Goal: Task Accomplishment & Management: Use online tool/utility

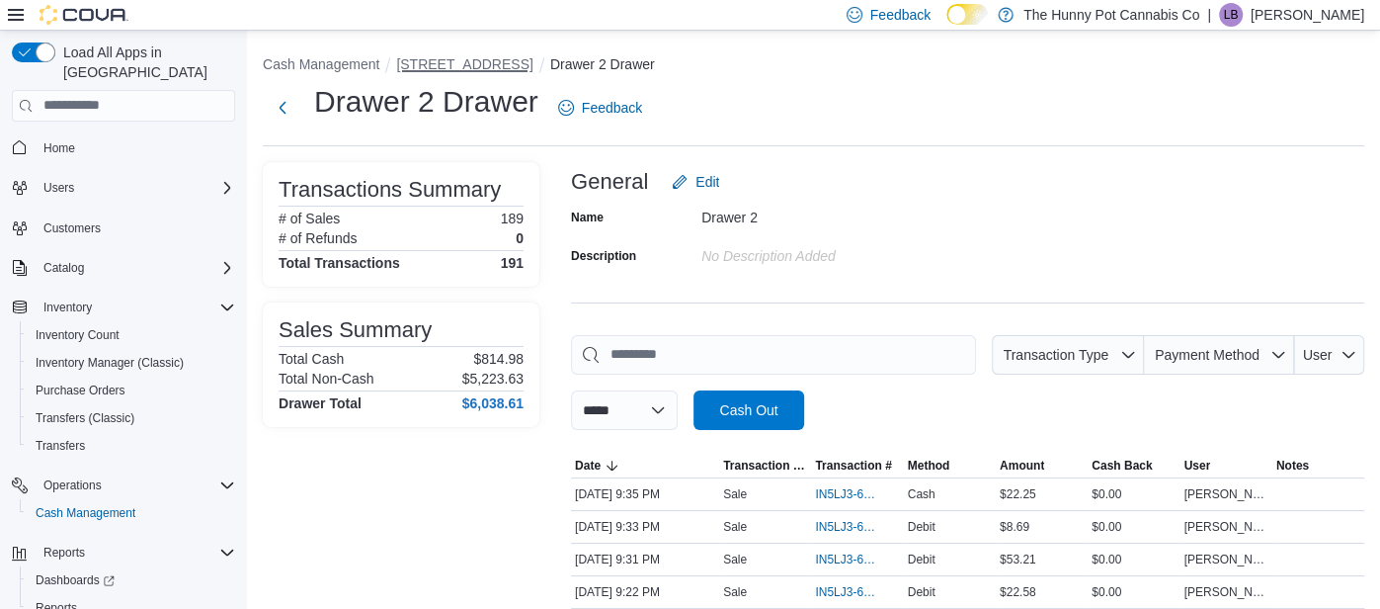
click at [455, 60] on button "[STREET_ADDRESS]" at bounding box center [464, 64] width 136 height 16
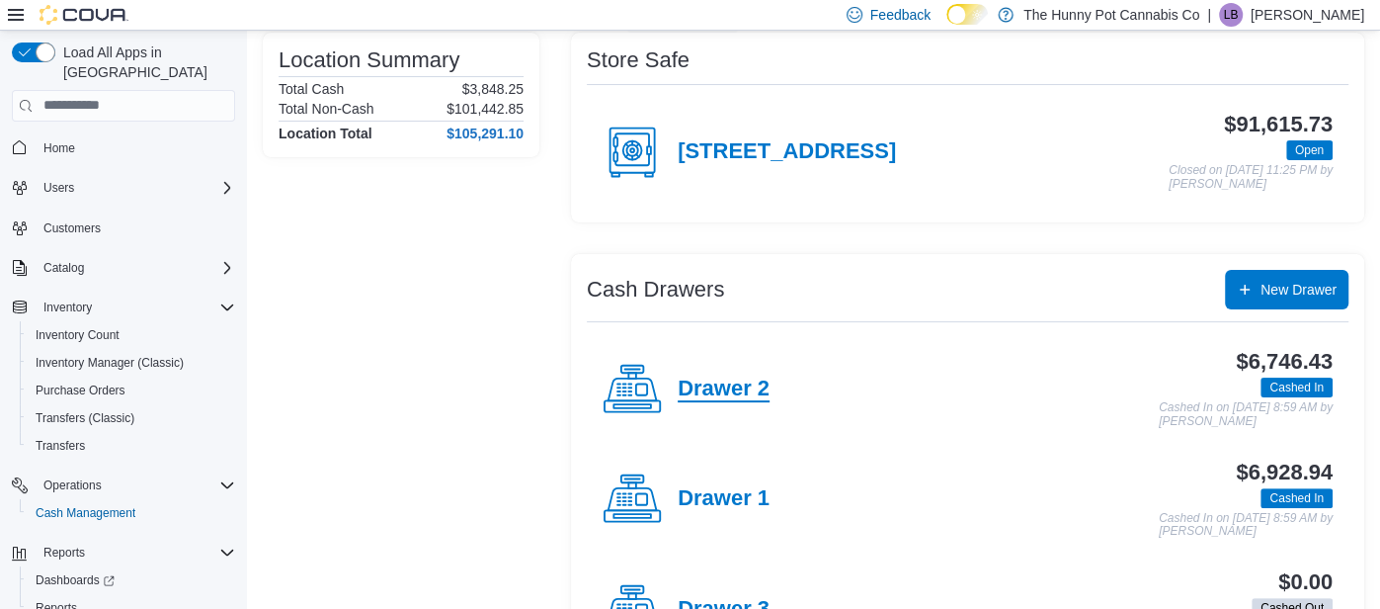
scroll to position [176, 0]
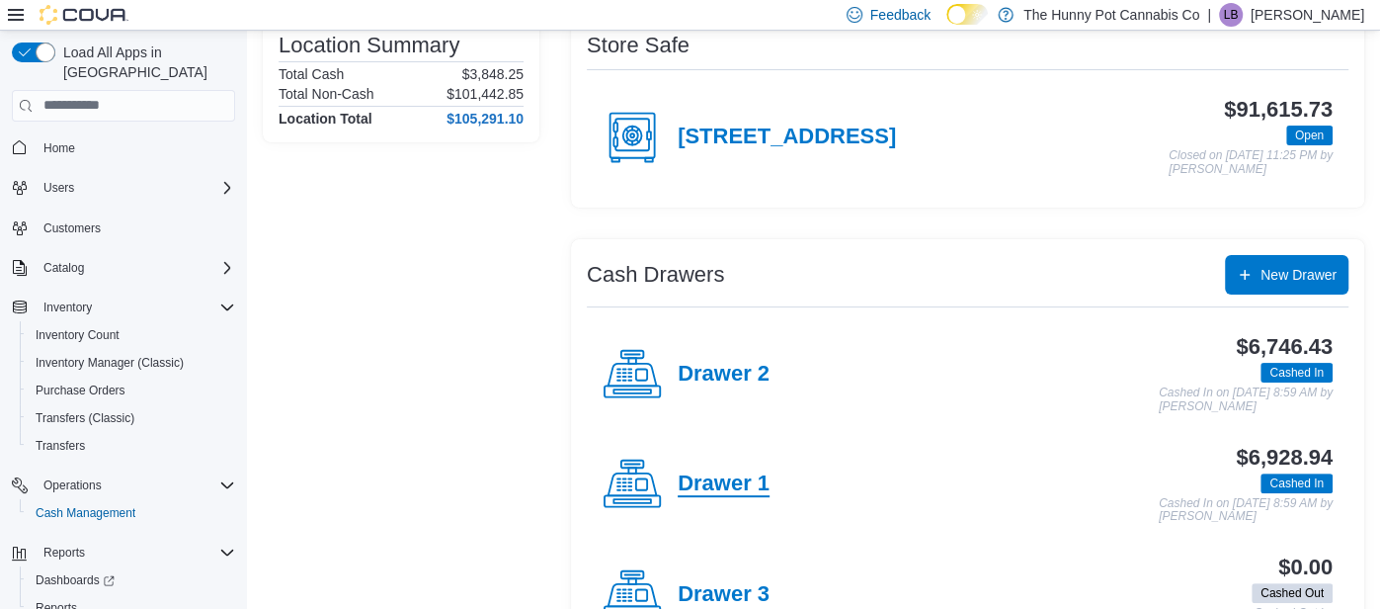
click at [728, 483] on h4 "Drawer 1" at bounding box center [724, 484] width 92 height 26
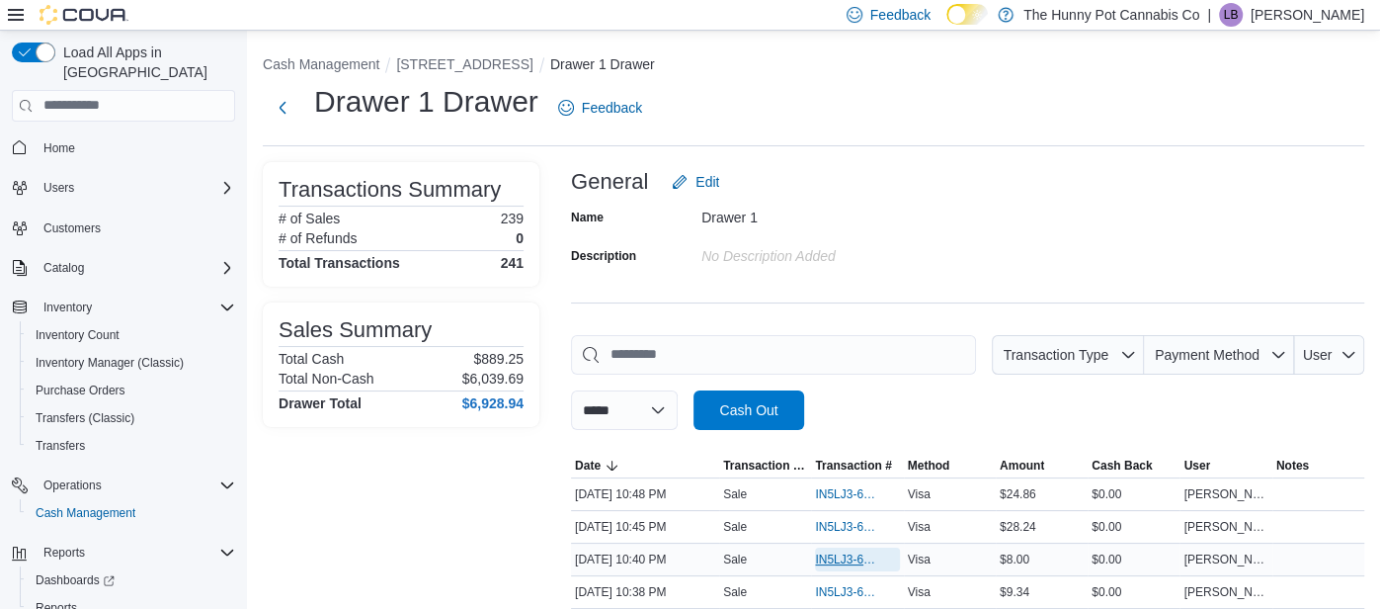
click at [832, 559] on span "IN5LJ3-6146708" at bounding box center [847, 559] width 64 height 16
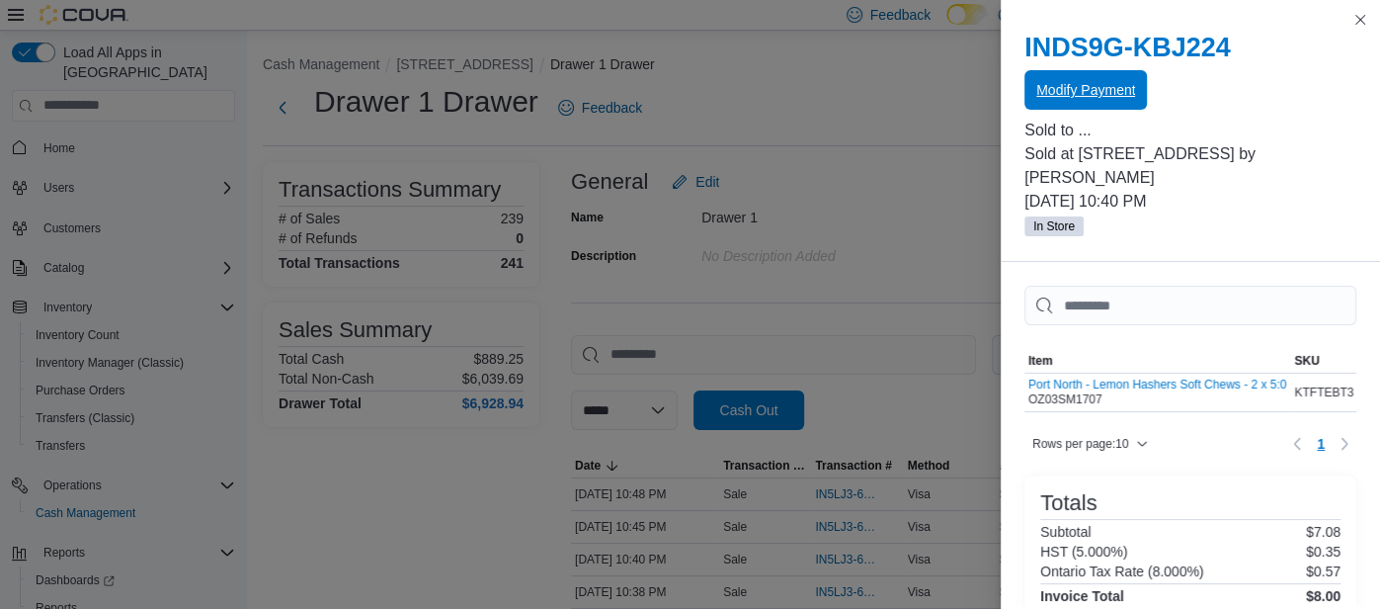
click at [1066, 81] on span "Modify Payment" at bounding box center [1086, 90] width 99 height 40
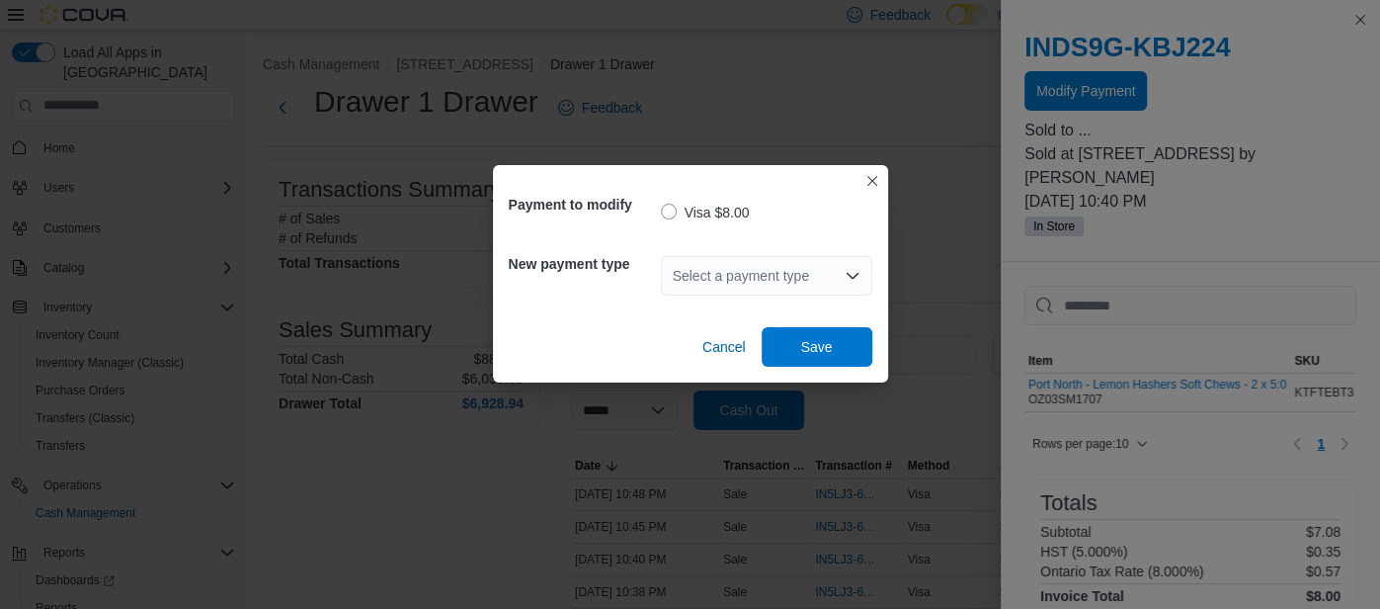
click at [749, 276] on div "Select a payment type" at bounding box center [766, 276] width 211 height 40
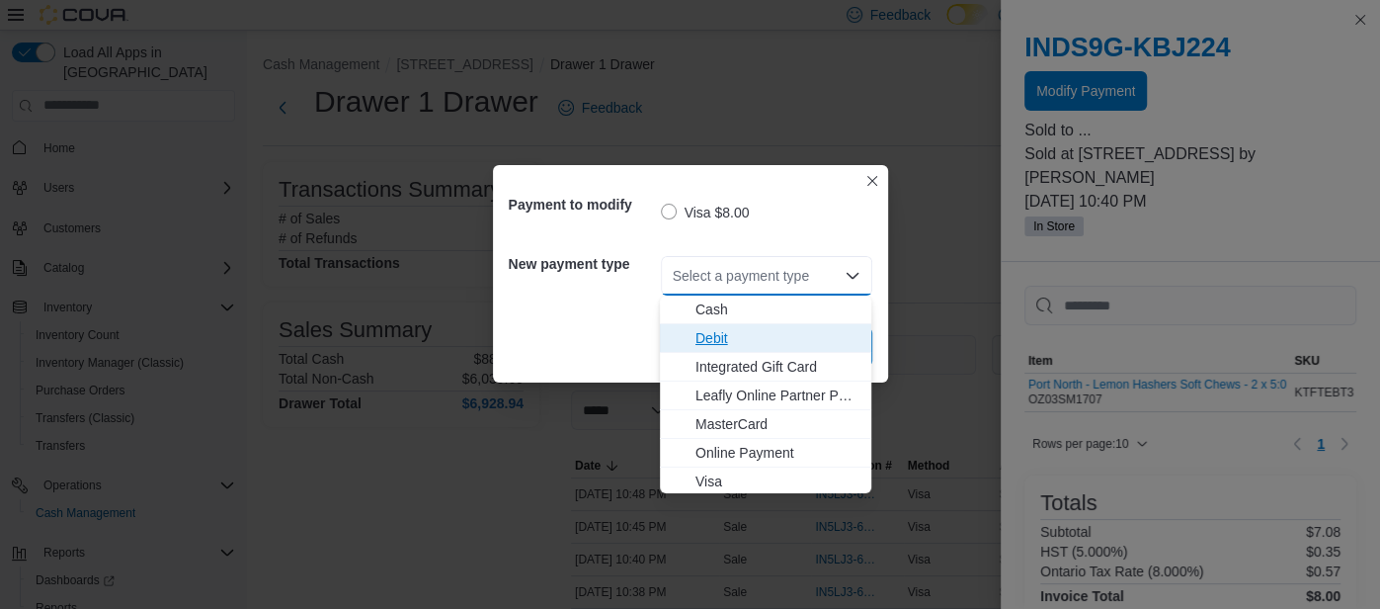
click at [734, 332] on span "Debit" at bounding box center [778, 338] width 164 height 20
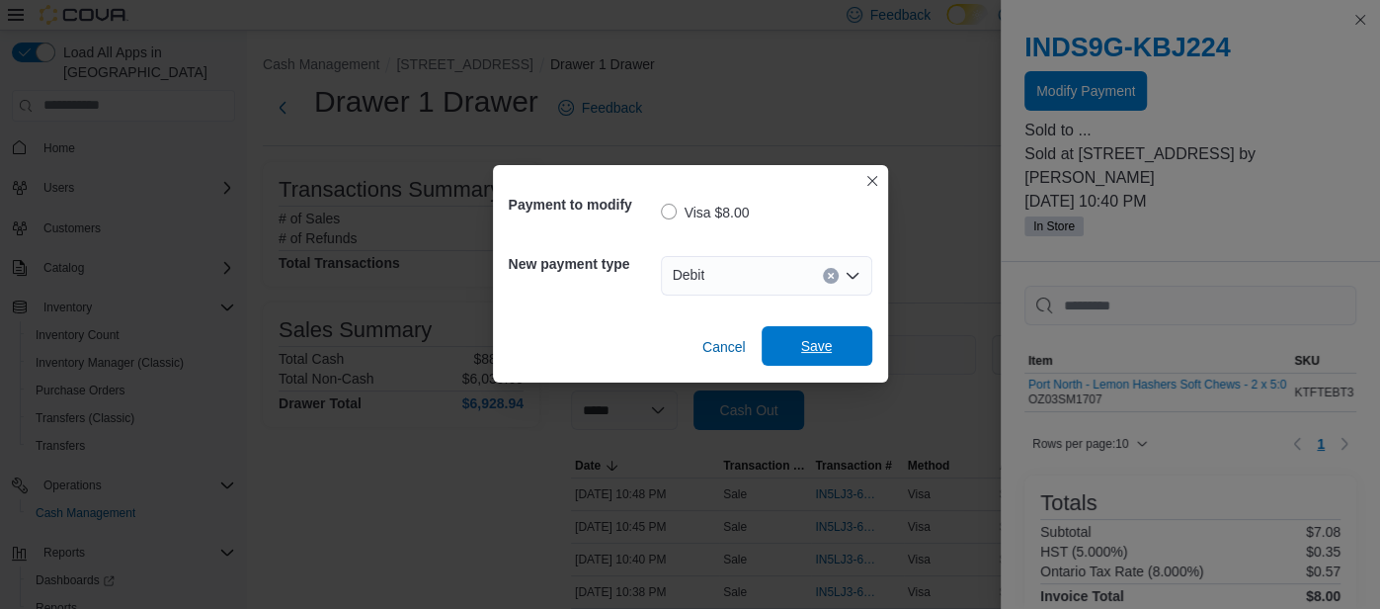
click at [790, 335] on span "Save" at bounding box center [817, 346] width 87 height 40
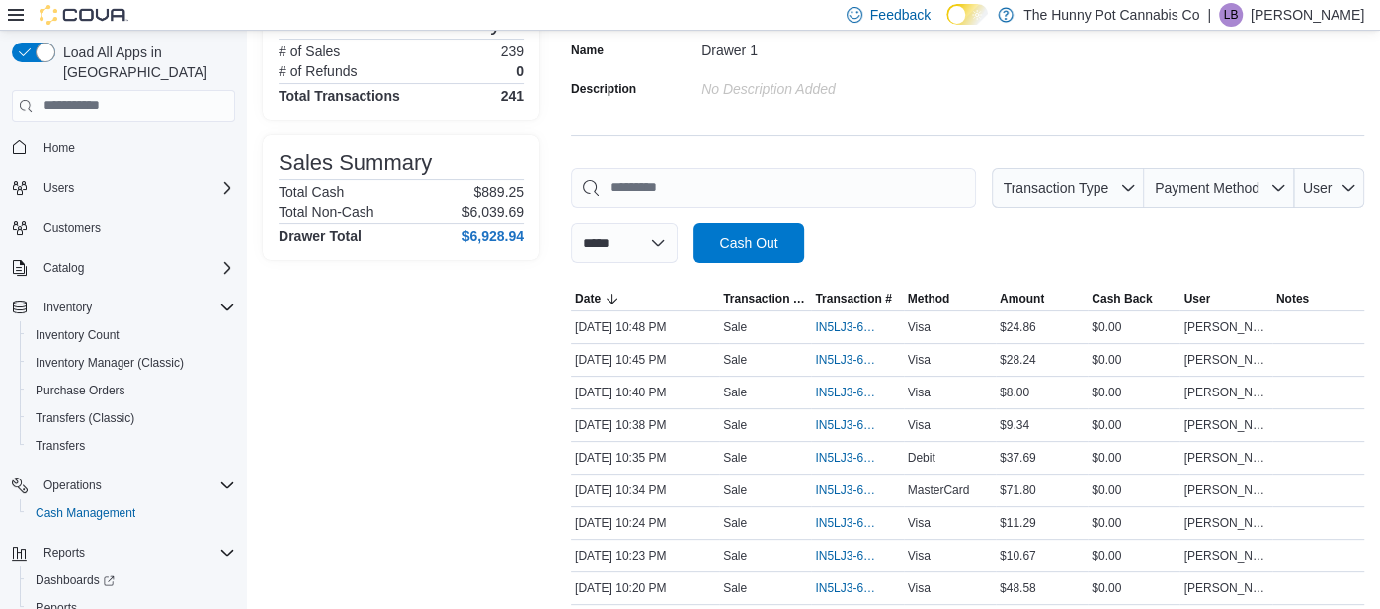
scroll to position [171, 0]
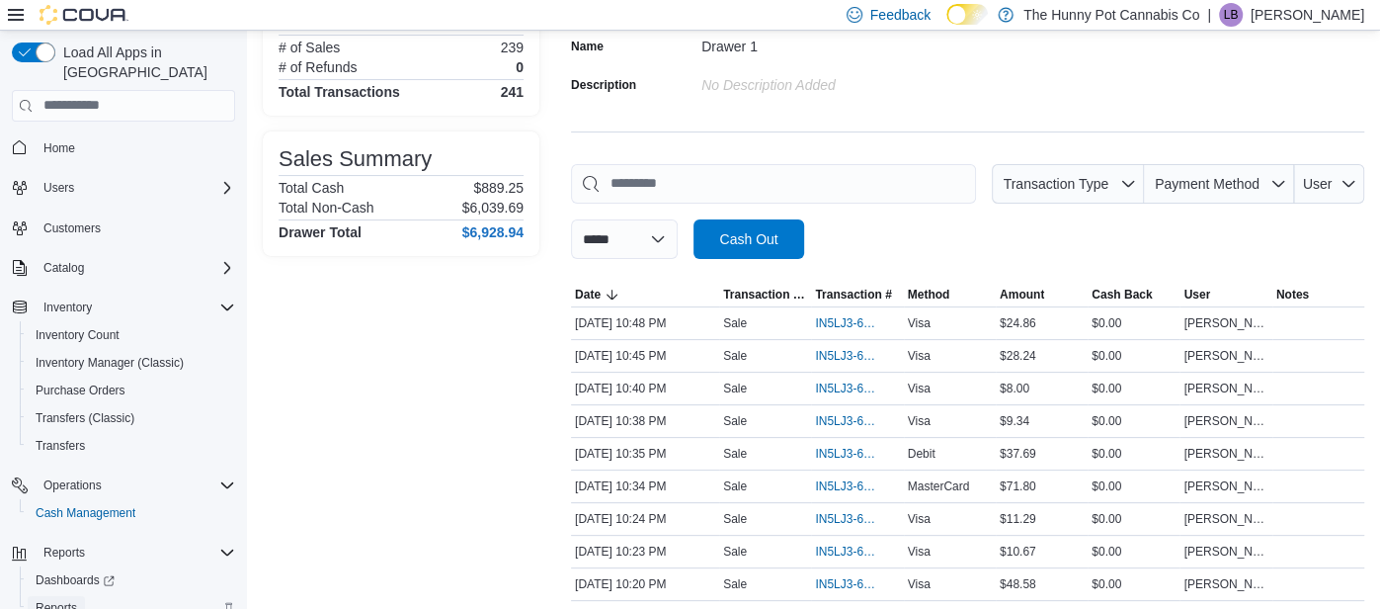
click at [65, 600] on span "Reports" at bounding box center [56, 608] width 41 height 16
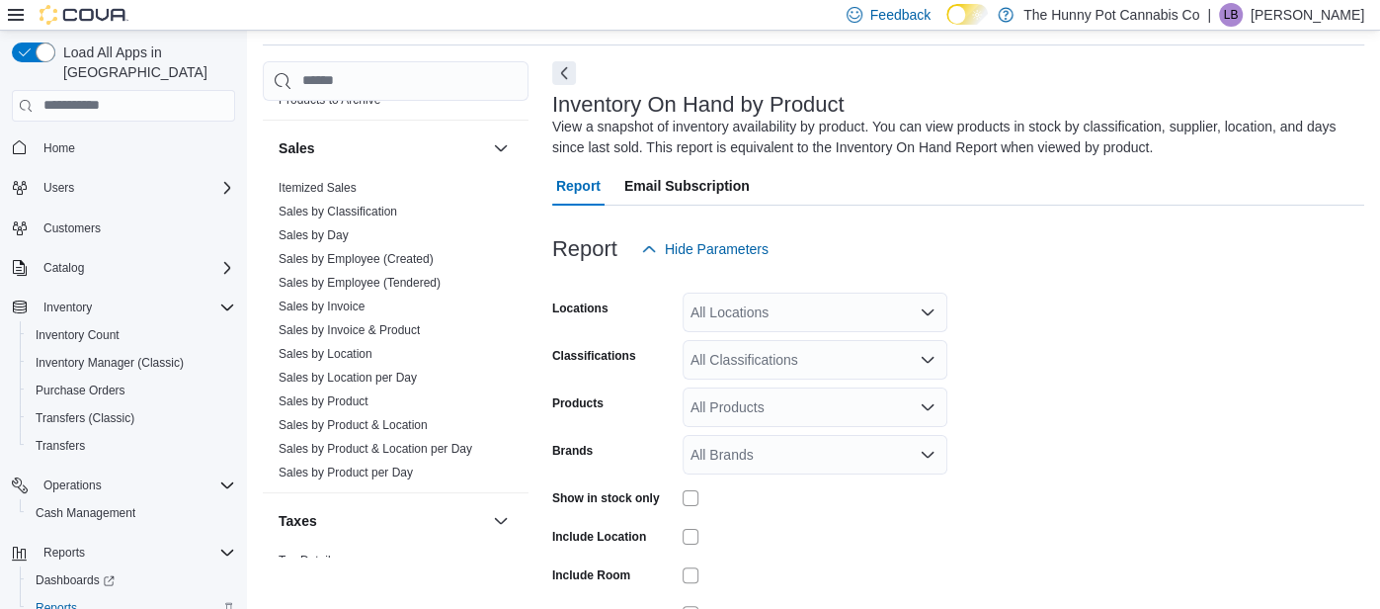
scroll to position [1068, 0]
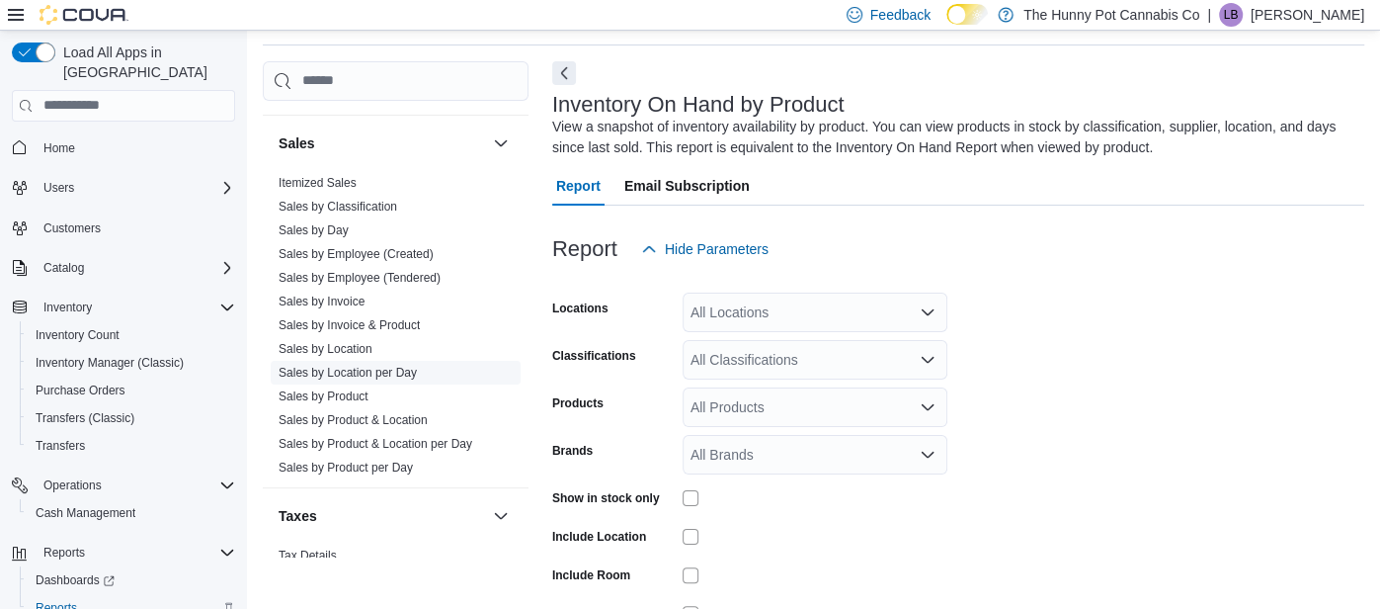
click at [377, 373] on link "Sales by Location per Day" at bounding box center [348, 373] width 138 height 14
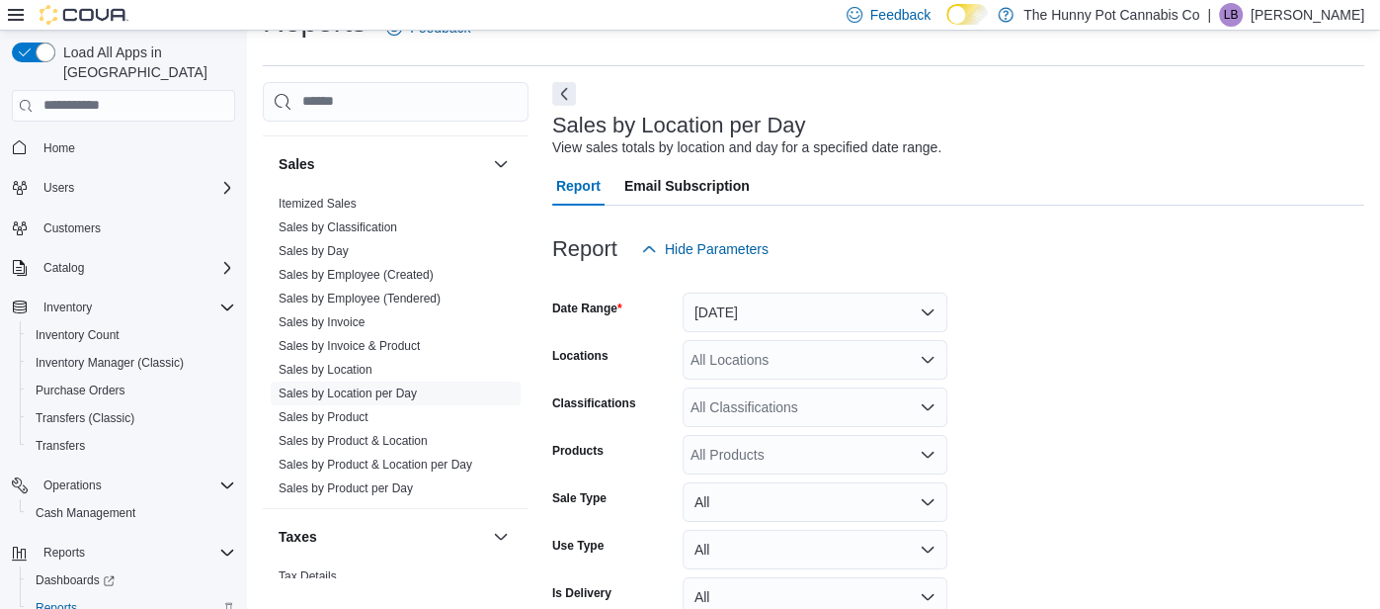
scroll to position [146, 0]
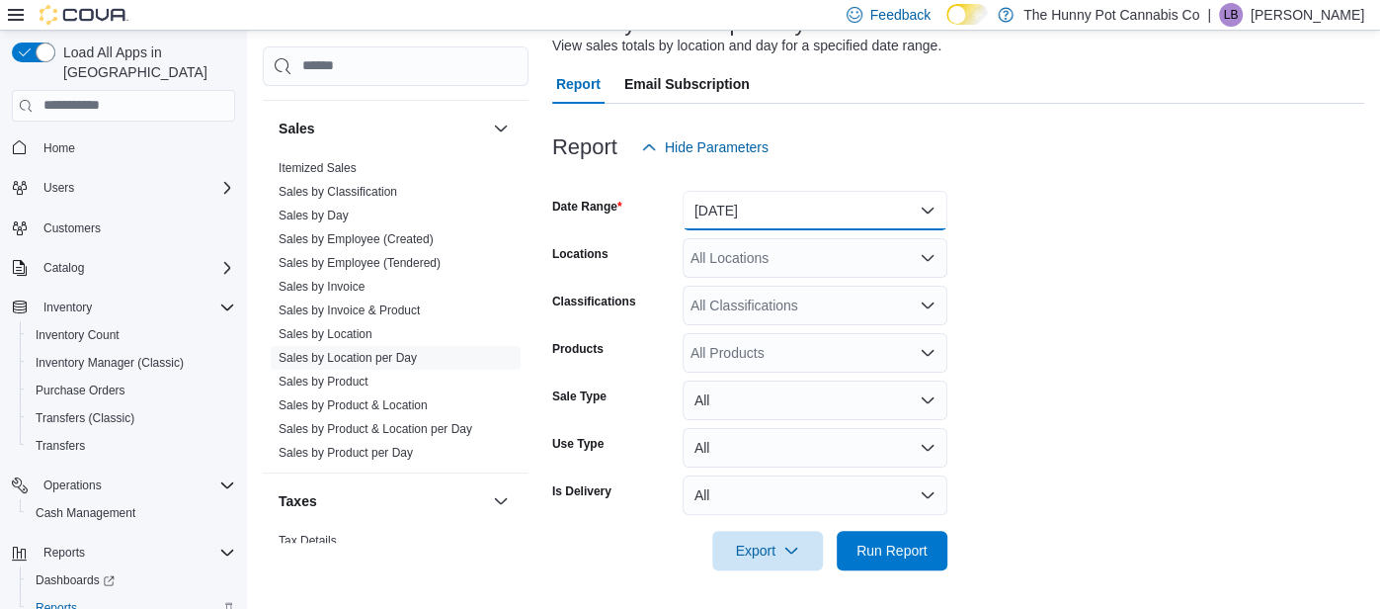
click at [778, 207] on button "[DATE]" at bounding box center [815, 211] width 265 height 40
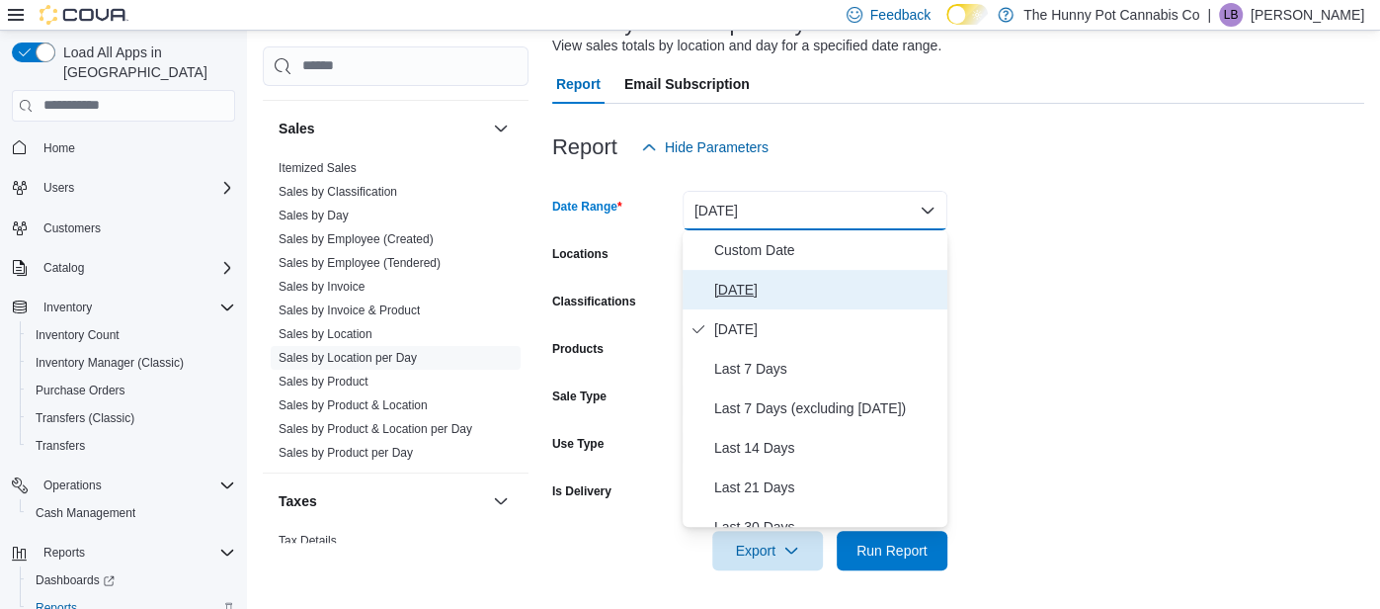
click at [784, 278] on span "[DATE]" at bounding box center [826, 290] width 225 height 24
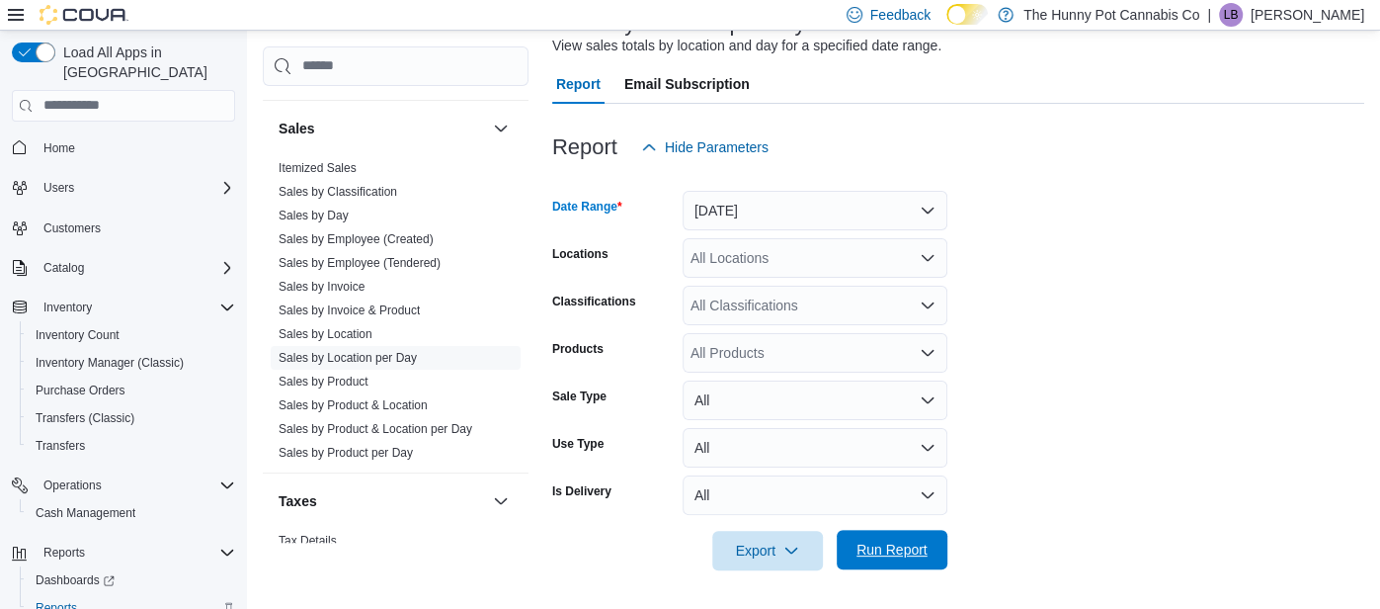
click at [888, 547] on span "Run Report" at bounding box center [892, 549] width 71 height 20
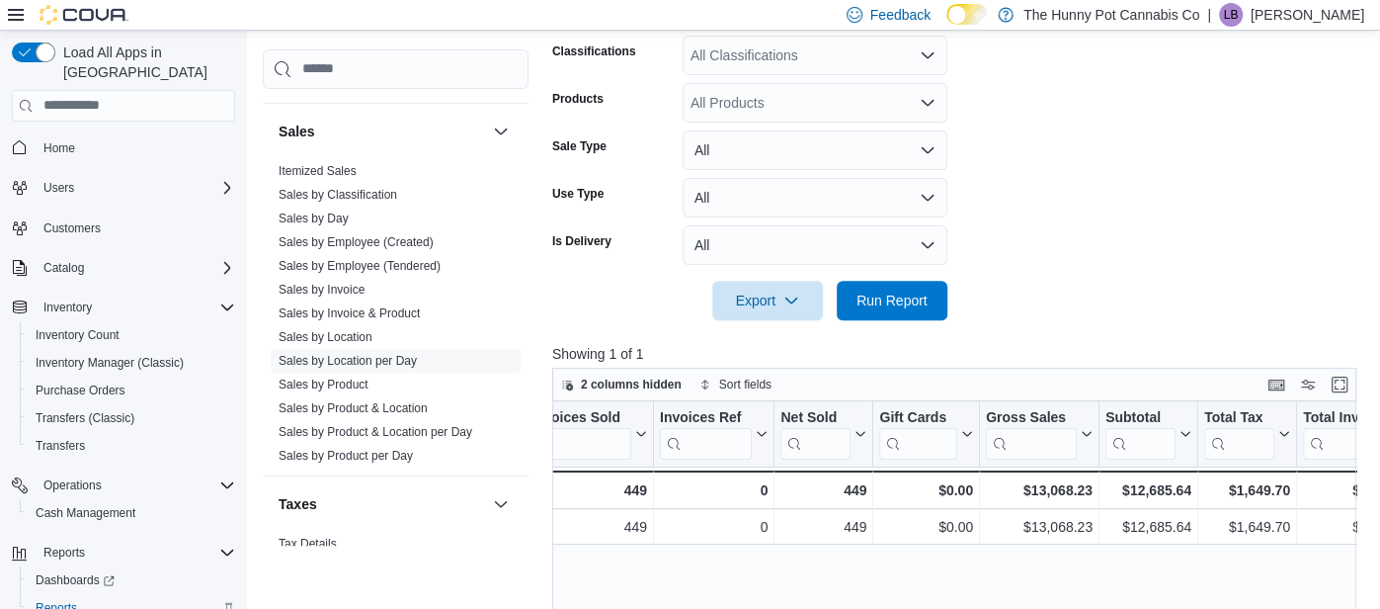
scroll to position [0, 330]
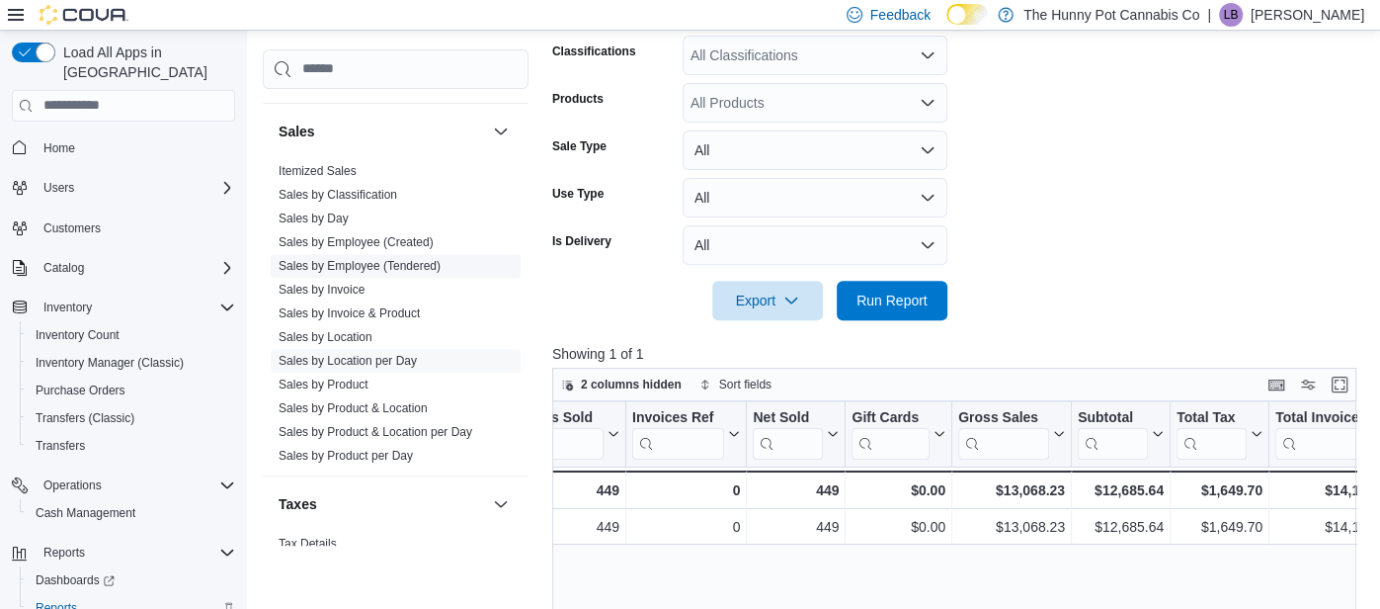
click at [371, 260] on link "Sales by Employee (Tendered)" at bounding box center [360, 266] width 162 height 14
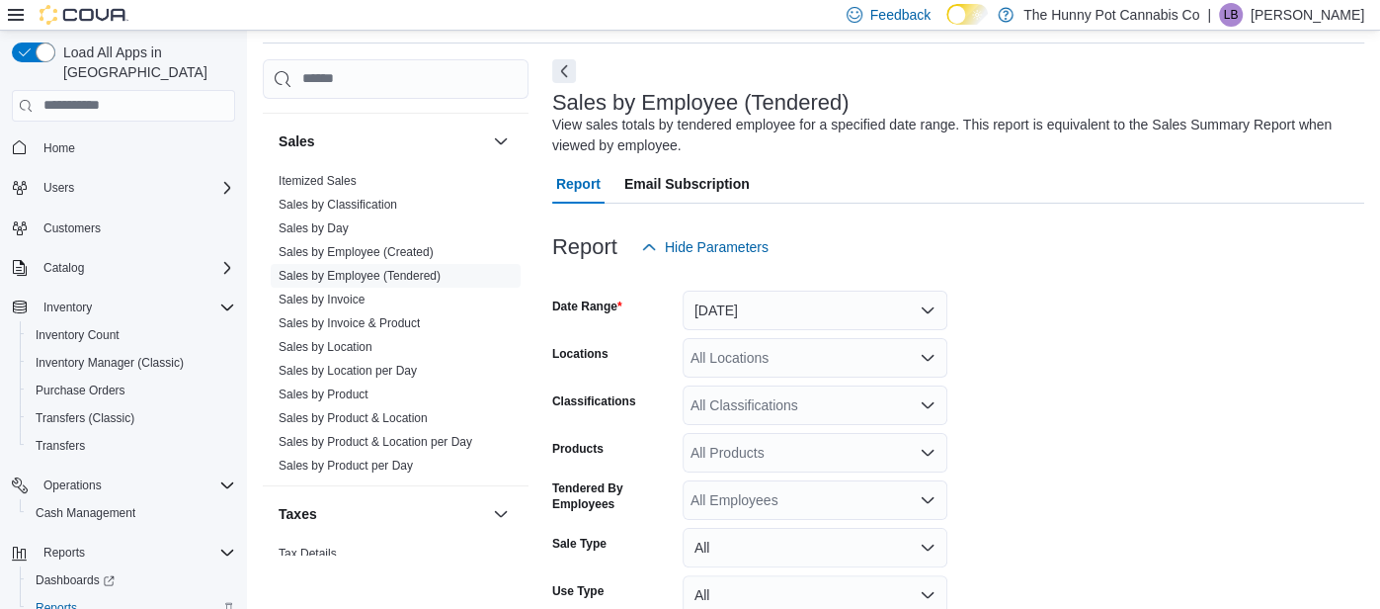
scroll to position [65, 0]
click at [790, 485] on div "All Employees" at bounding box center [815, 502] width 265 height 40
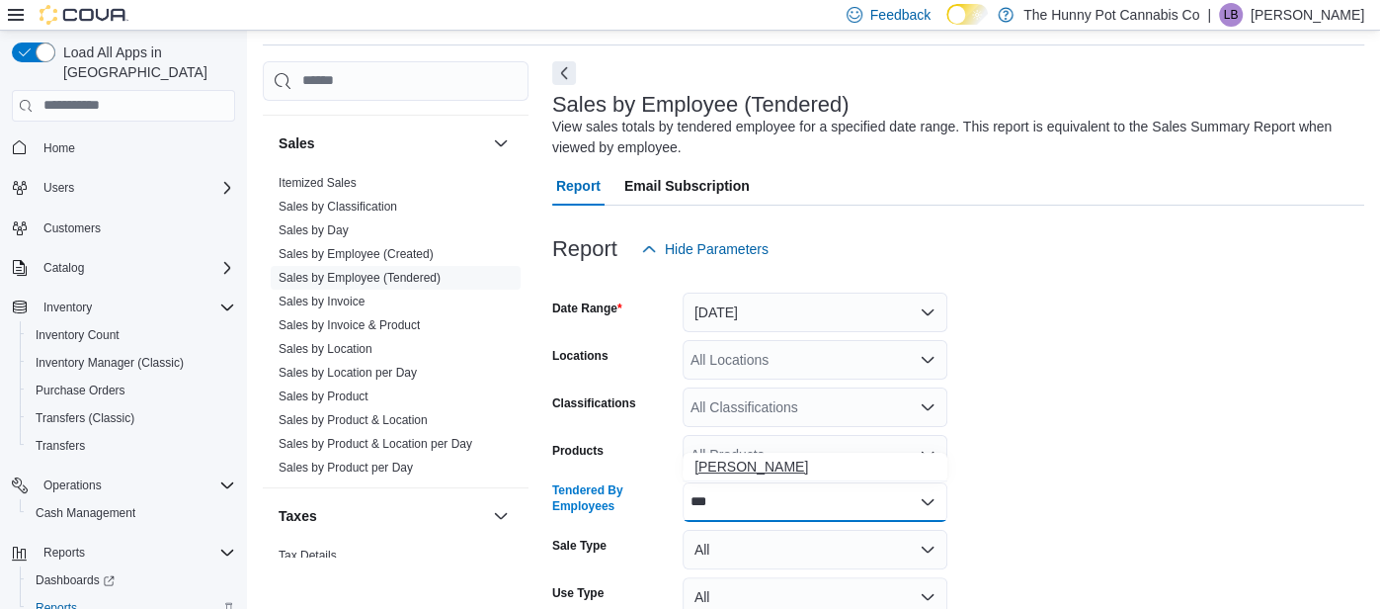
type input "***"
click at [777, 472] on span "[PERSON_NAME]" at bounding box center [815, 466] width 241 height 20
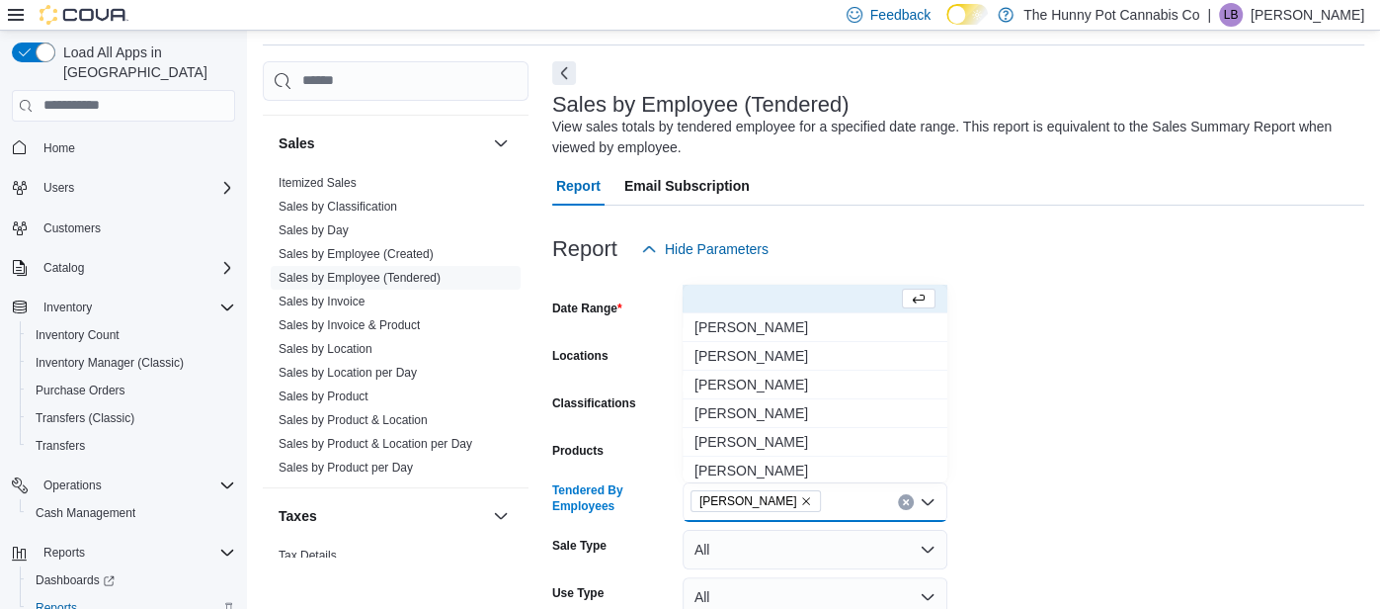
click at [1020, 276] on div at bounding box center [958, 281] width 812 height 24
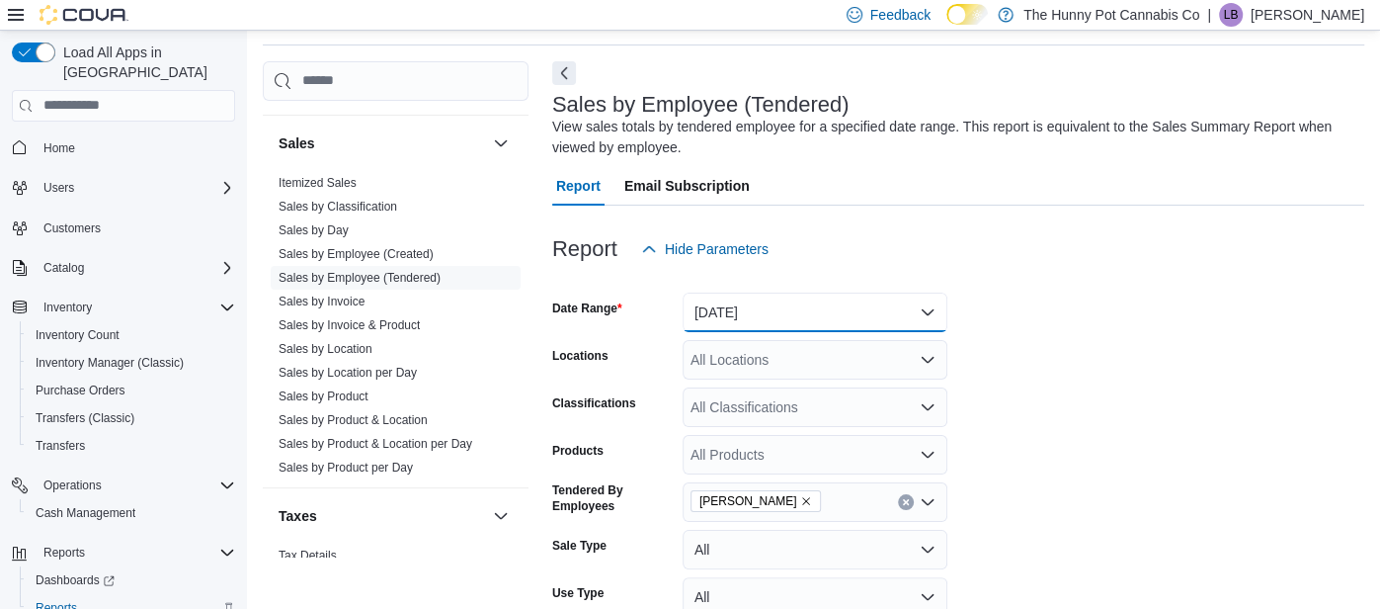
click at [855, 296] on button "[DATE]" at bounding box center [815, 312] width 265 height 40
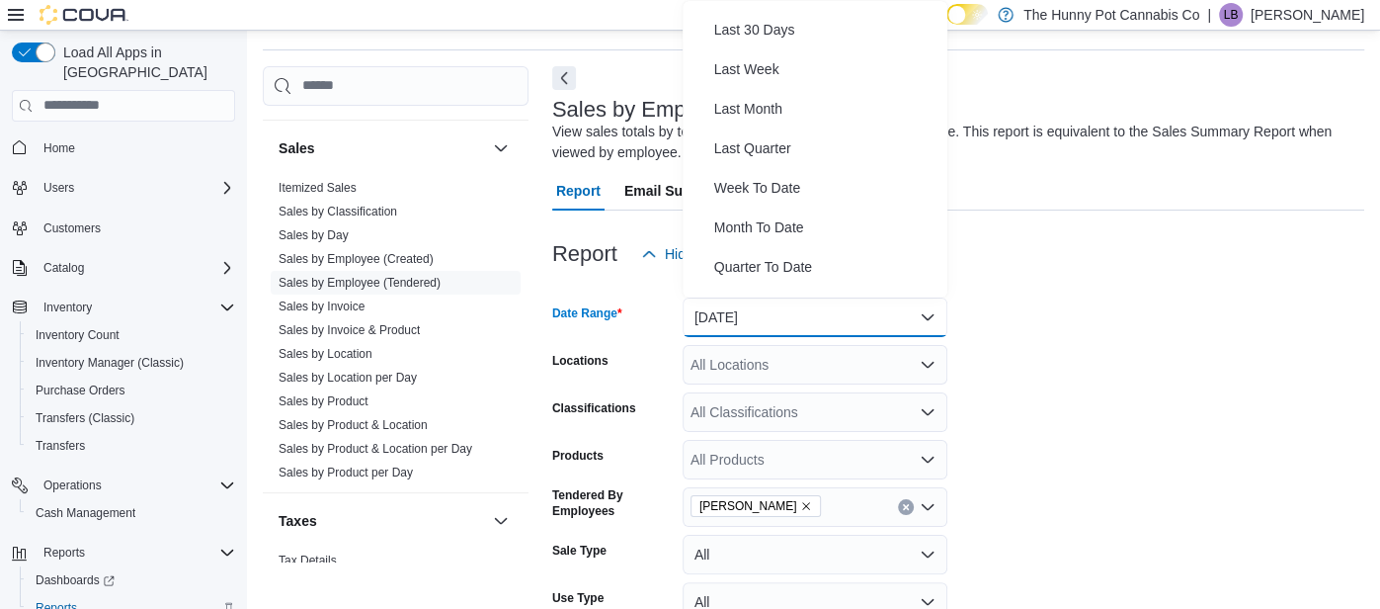
scroll to position [271, 0]
click at [748, 106] on span "Last Month" at bounding box center [826, 106] width 225 height 24
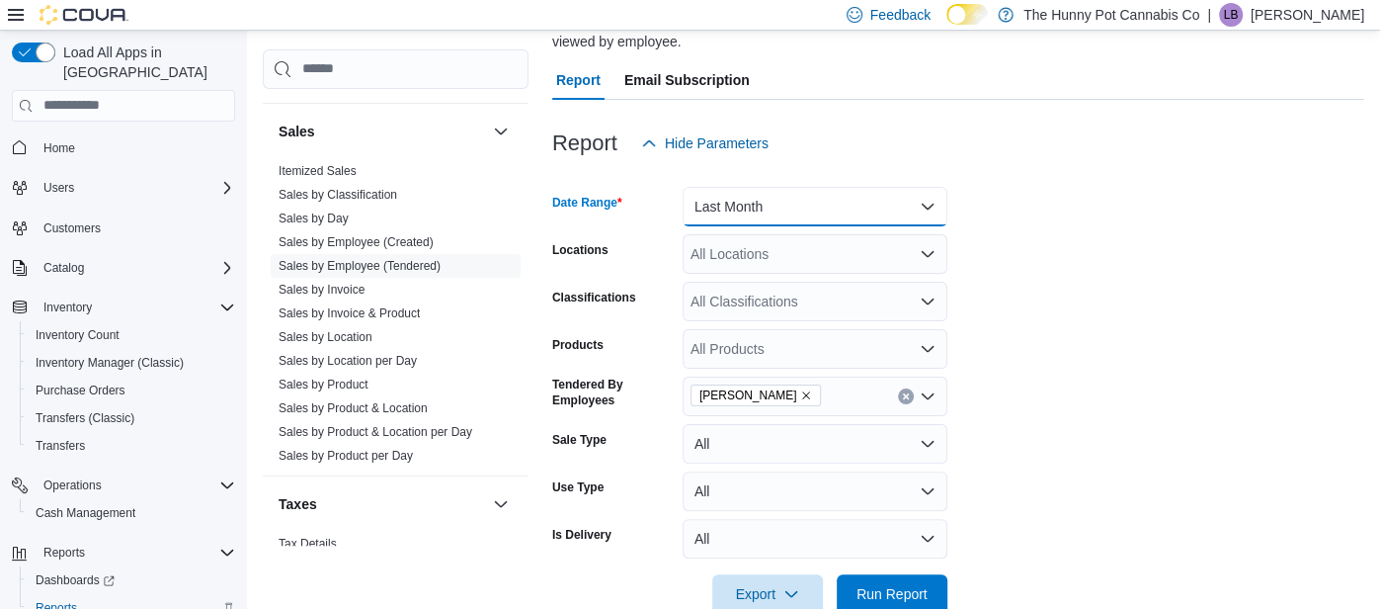
scroll to position [214, 0]
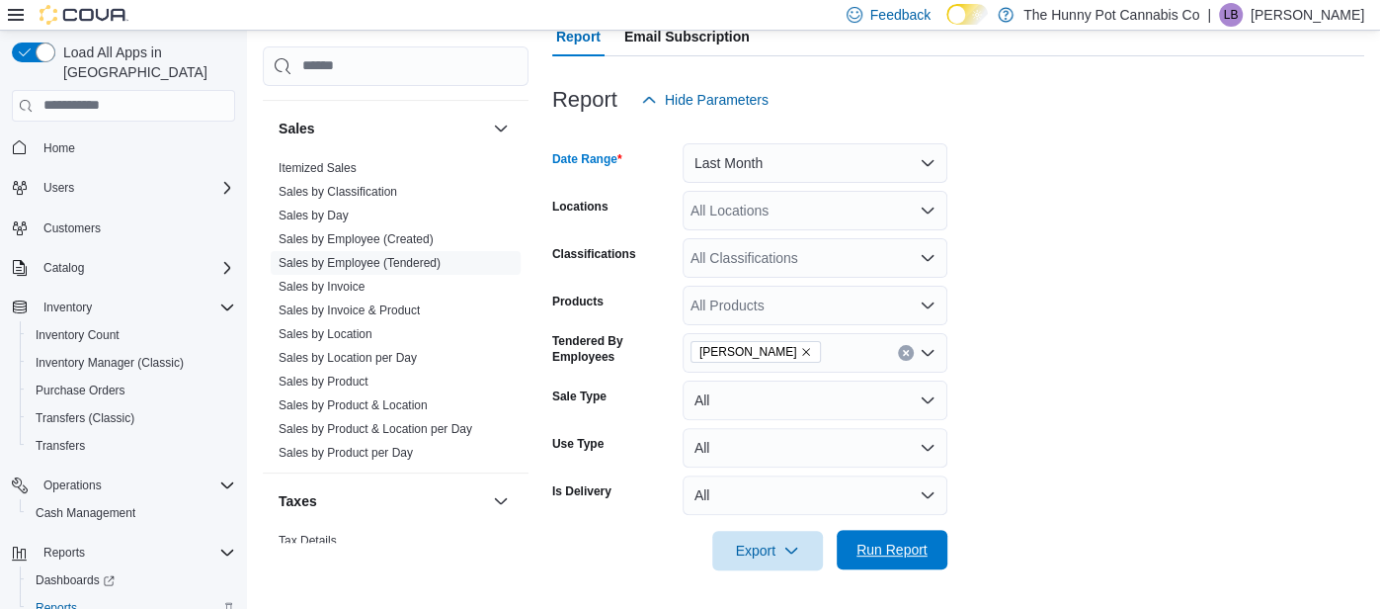
click at [893, 531] on span "Run Report" at bounding box center [892, 550] width 87 height 40
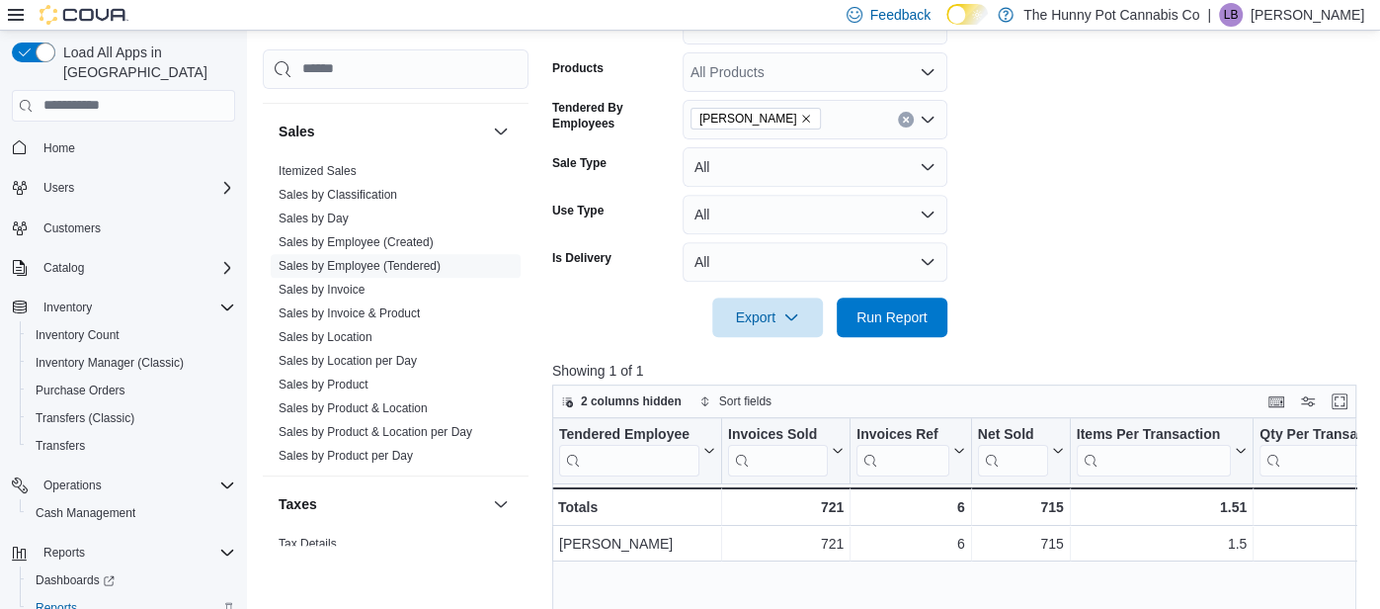
scroll to position [464, 0]
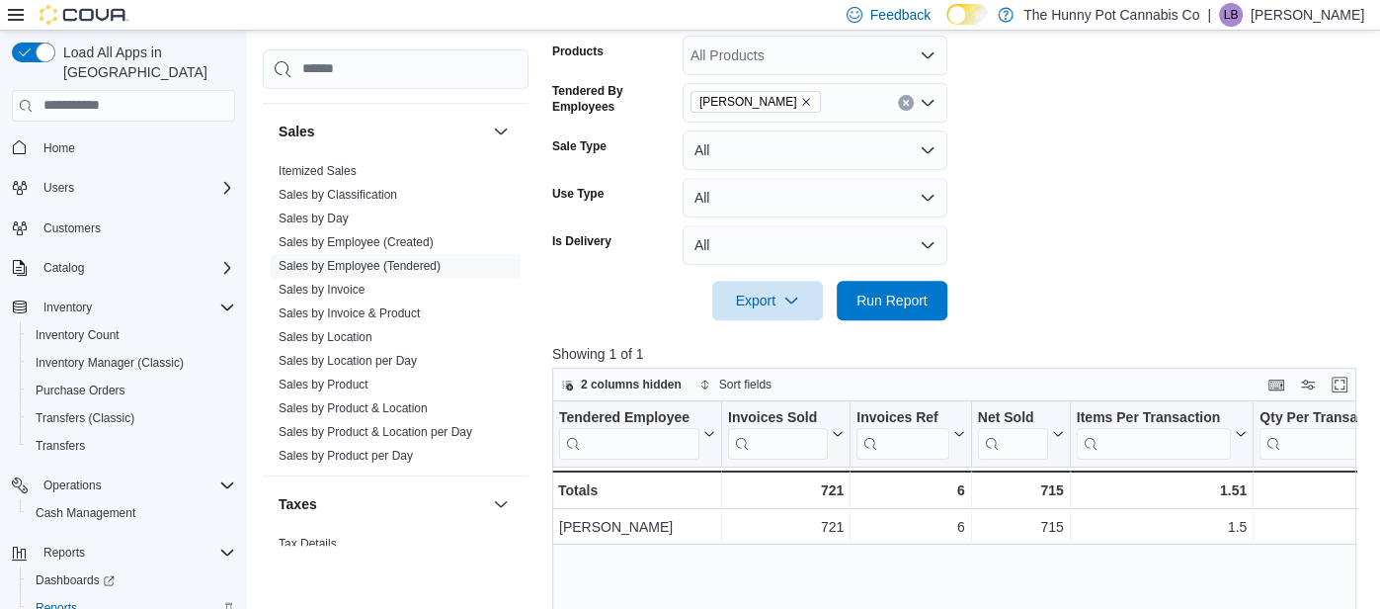
click at [870, 106] on div "[PERSON_NAME]" at bounding box center [815, 103] width 265 height 40
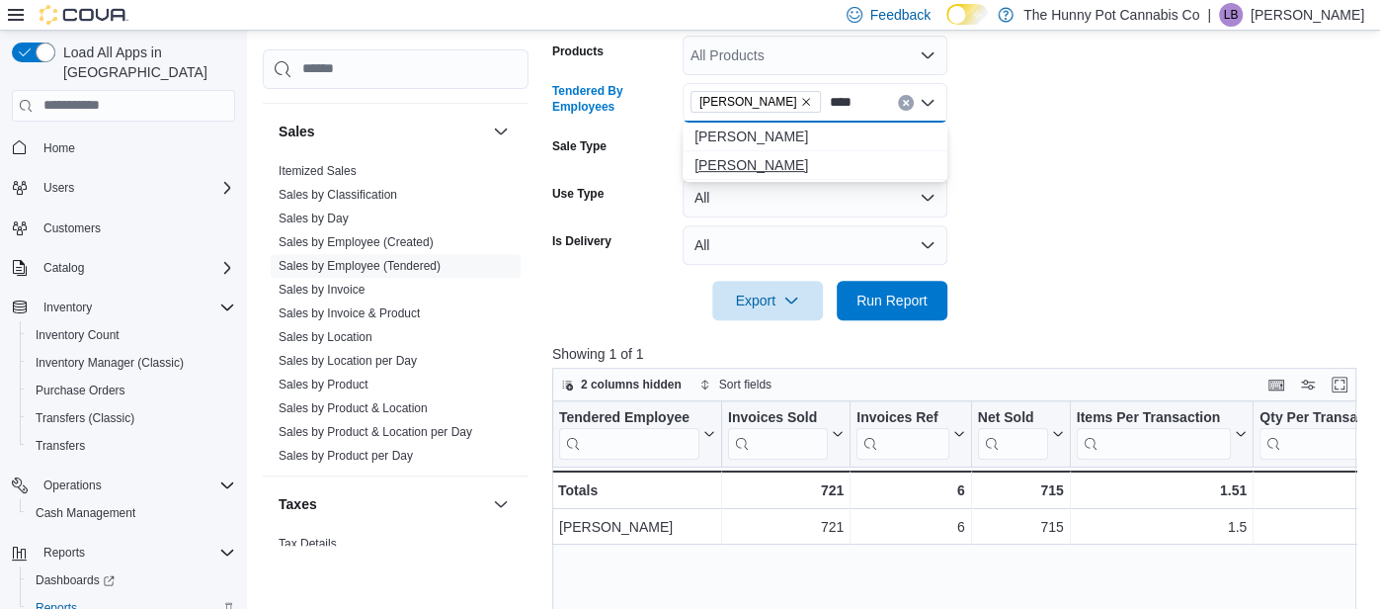
type input "****"
click at [747, 158] on span "[PERSON_NAME]" at bounding box center [815, 165] width 241 height 20
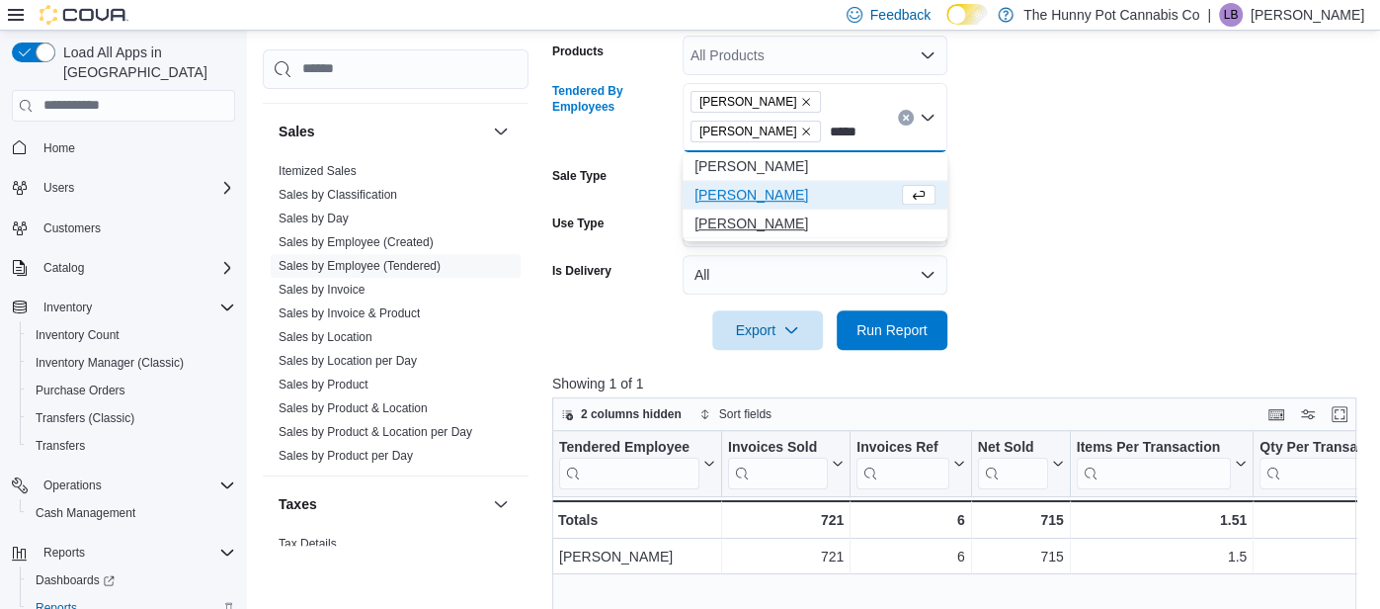
type input "*****"
click at [872, 218] on span "[PERSON_NAME]" at bounding box center [815, 223] width 241 height 20
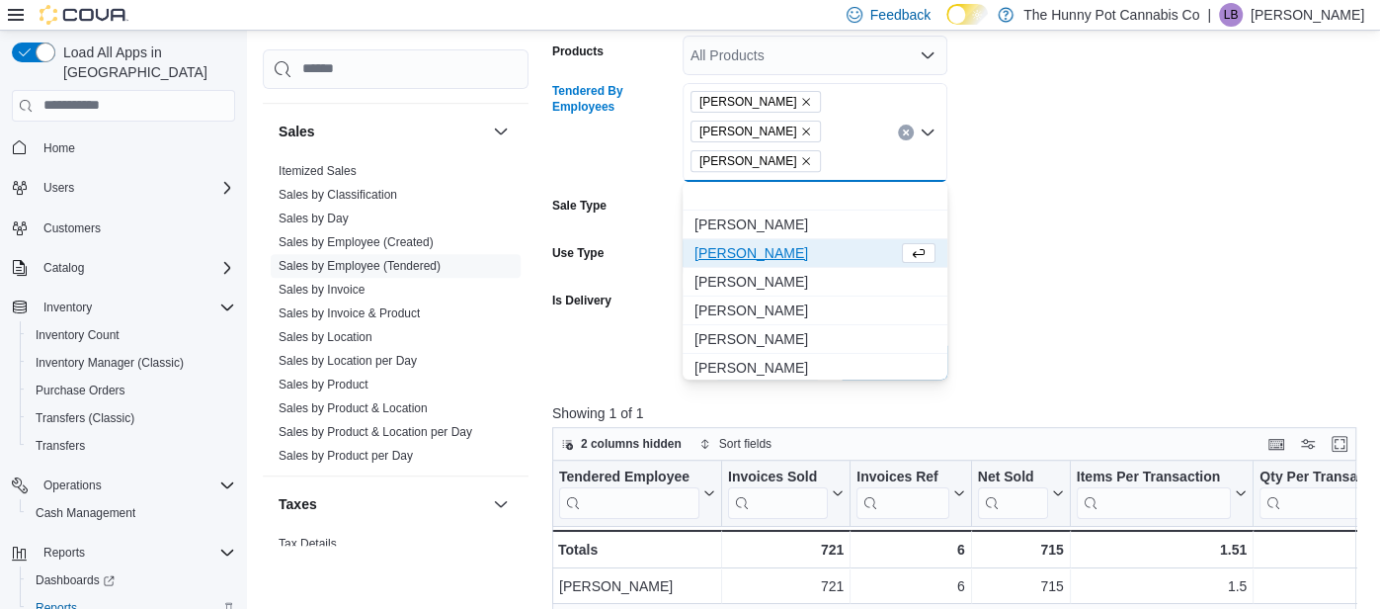
click at [1075, 284] on form "Date Range Last Month Locations All Locations Classifications All Classificatio…" at bounding box center [958, 125] width 812 height 510
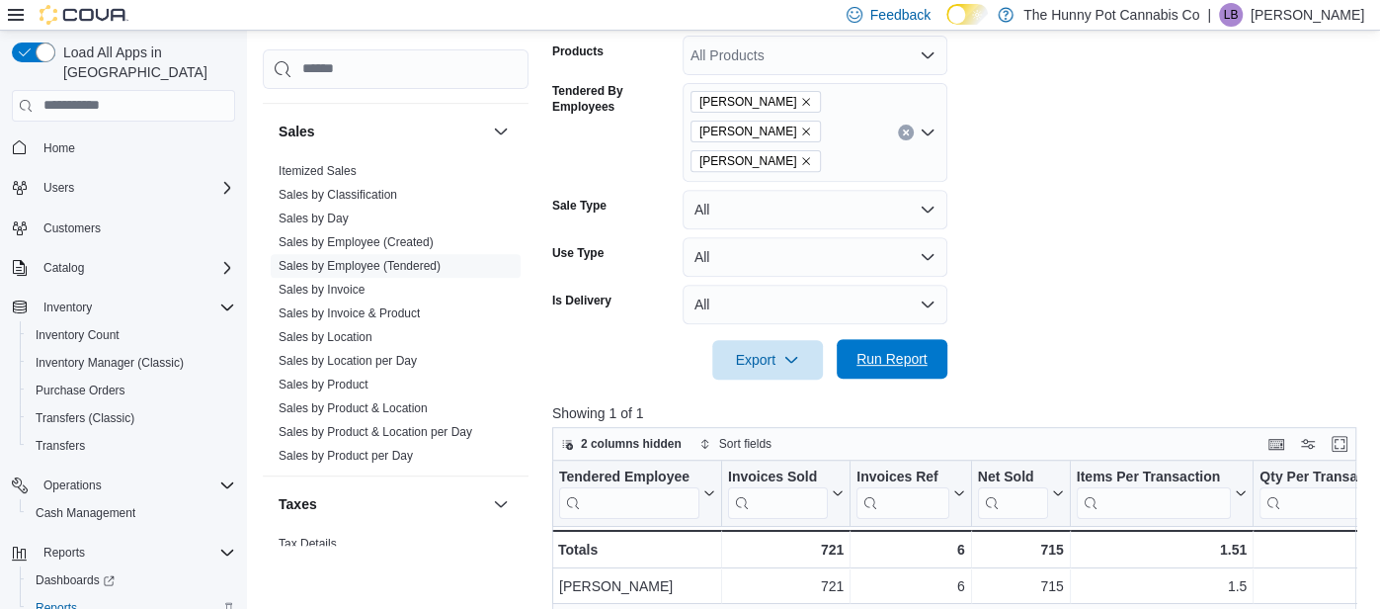
click at [892, 352] on span "Run Report" at bounding box center [892, 359] width 71 height 20
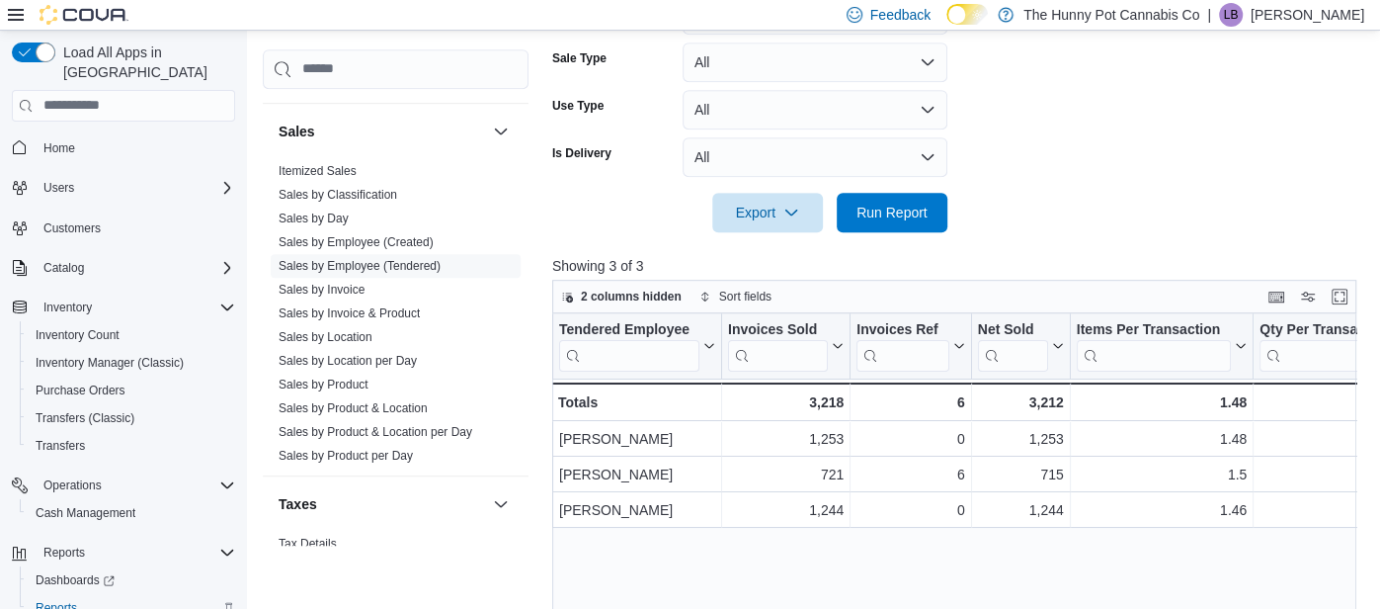
scroll to position [613, 0]
